Goal: Information Seeking & Learning: Learn about a topic

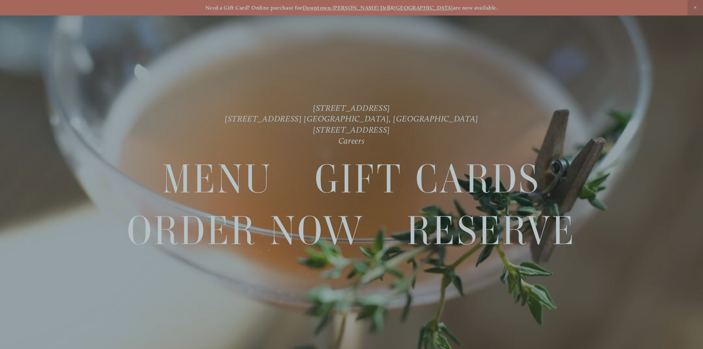
scroll to position [15, 0]
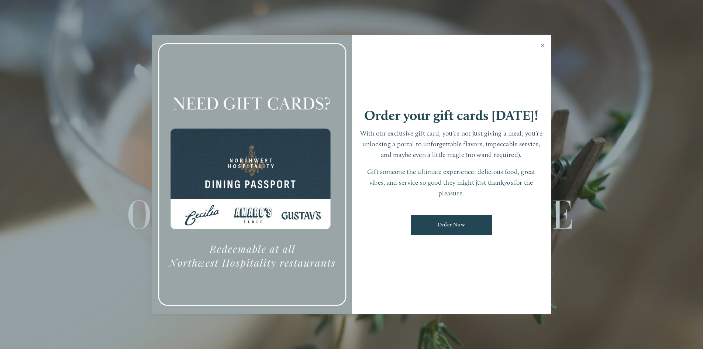
click at [543, 46] on link "Close" at bounding box center [542, 46] width 14 height 21
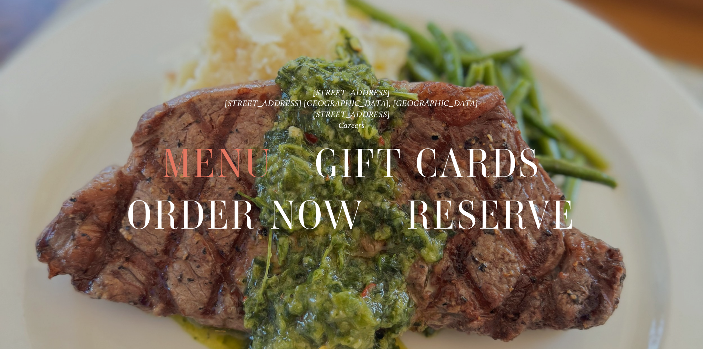
click at [209, 159] on span "Menu" at bounding box center [217, 163] width 110 height 51
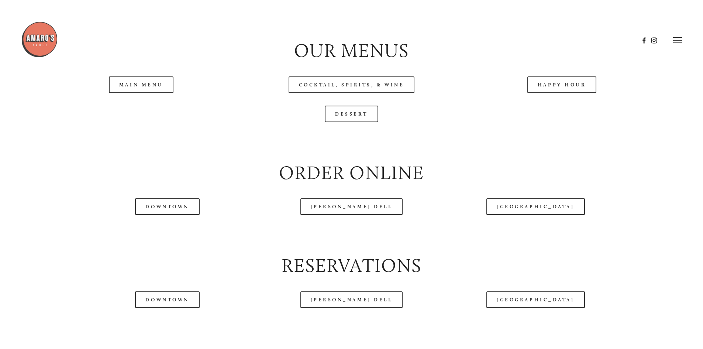
scroll to position [812, 0]
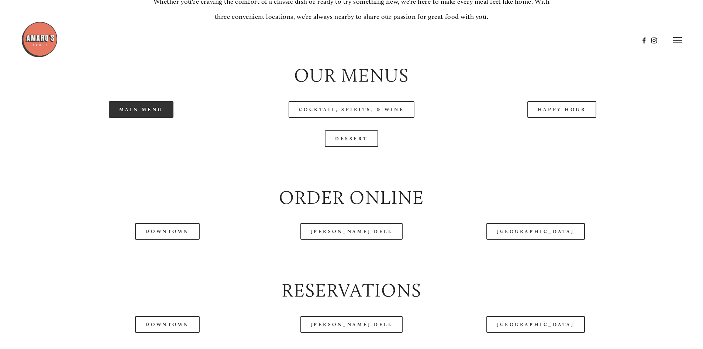
click at [155, 118] on link "Main Menu" at bounding box center [141, 109] width 65 height 17
